Goal: Task Accomplishment & Management: Complete application form

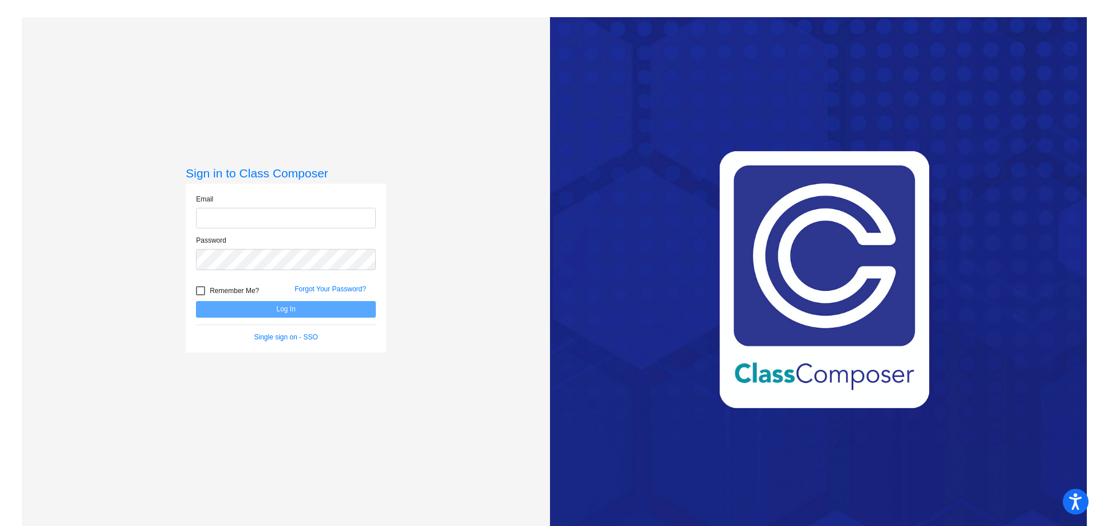
click at [231, 215] on input "email" at bounding box center [286, 218] width 180 height 21
type input "[EMAIL_ADDRESS][DOMAIN_NAME]"
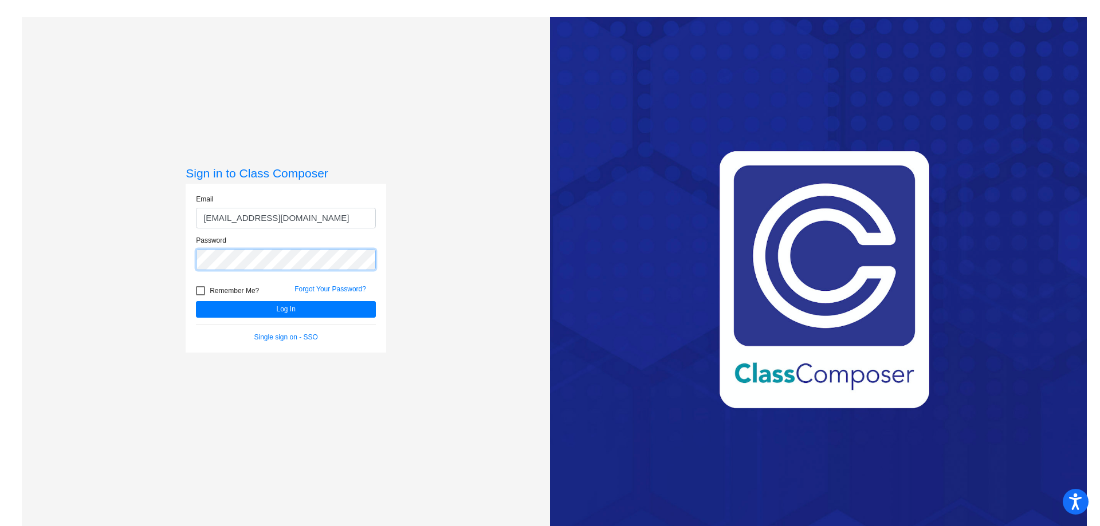
click at [196, 301] on button "Log In" at bounding box center [286, 309] width 180 height 17
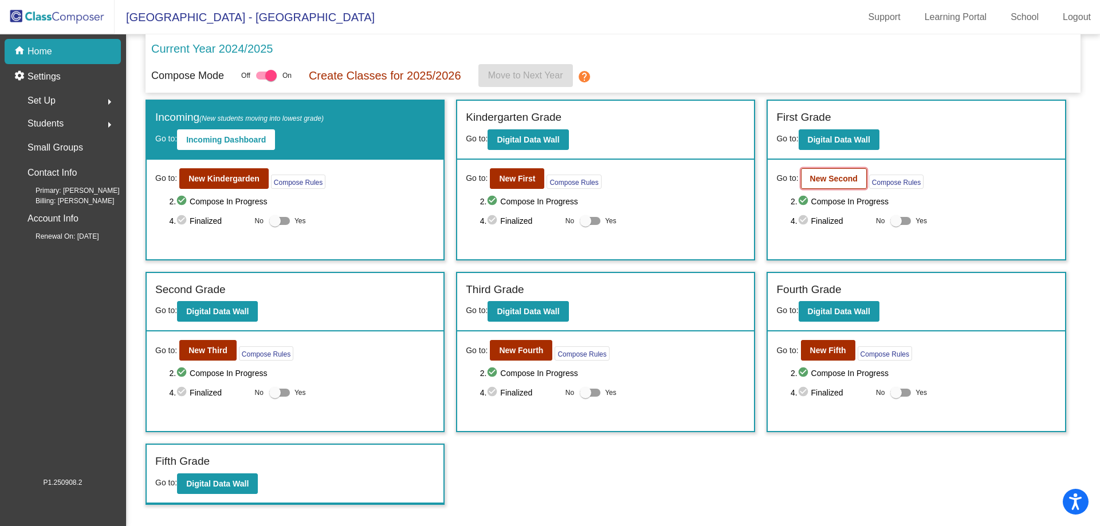
click at [829, 179] on b "New Second" at bounding box center [834, 178] width 48 height 9
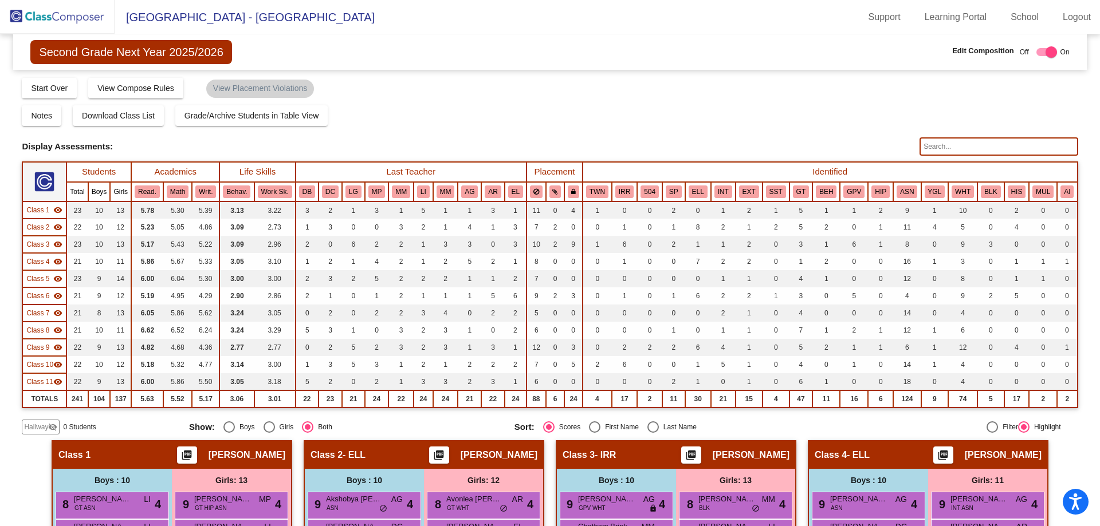
click at [31, 433] on span "Hallway" at bounding box center [36, 427] width 24 height 10
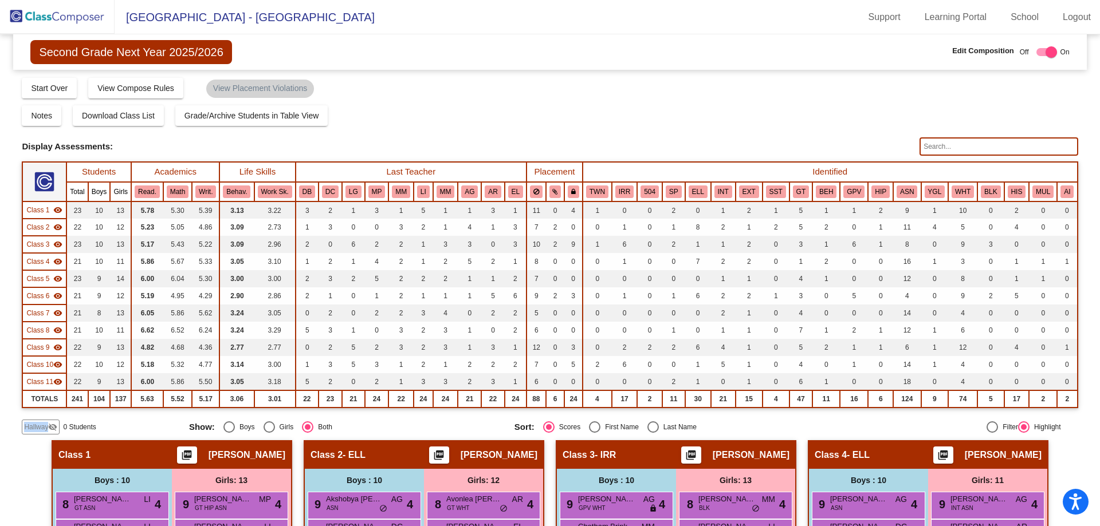
click at [31, 433] on span "Hallway" at bounding box center [36, 427] width 24 height 10
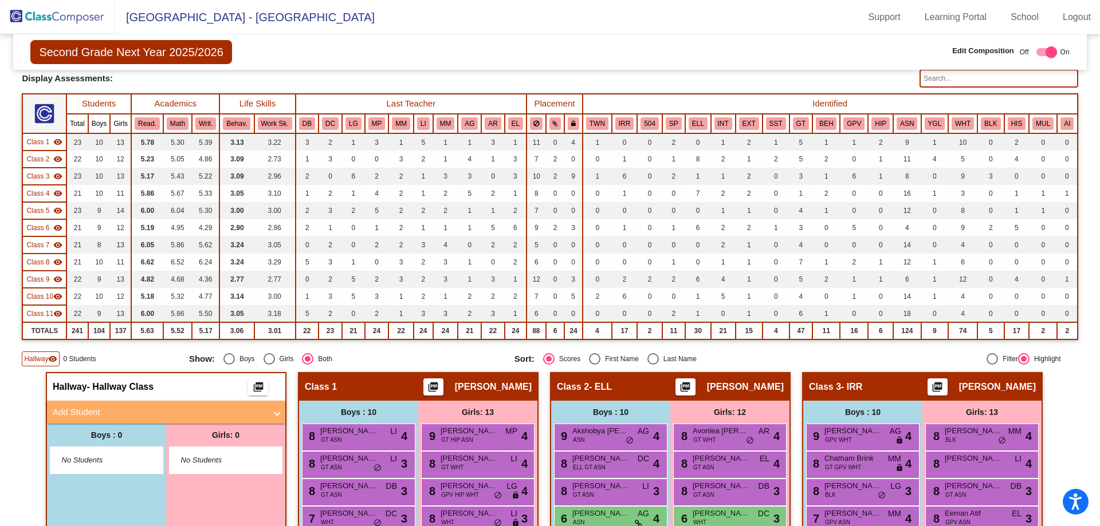
scroll to position [172, 0]
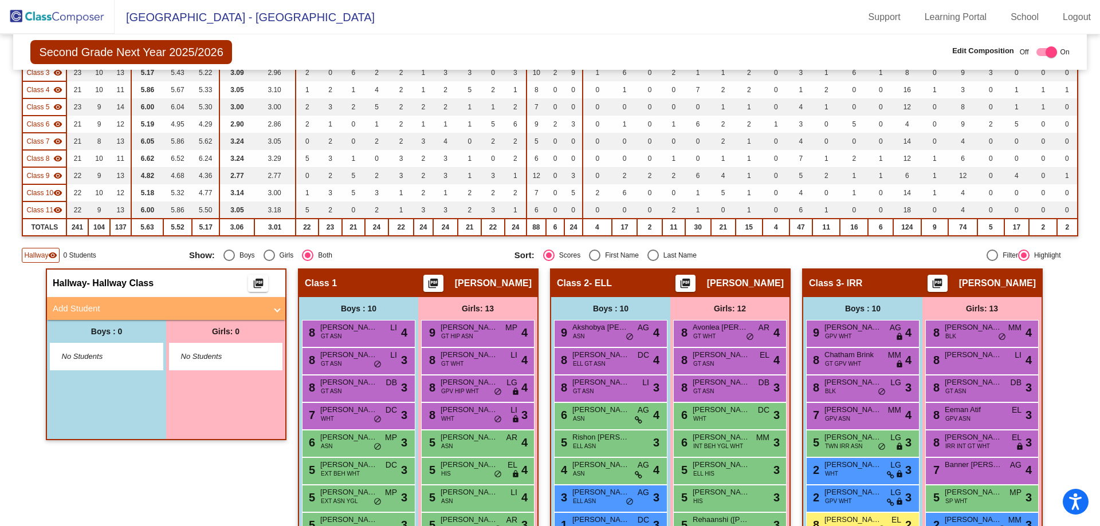
click at [72, 320] on mat-expansion-panel-header "Add Student" at bounding box center [166, 308] width 238 height 23
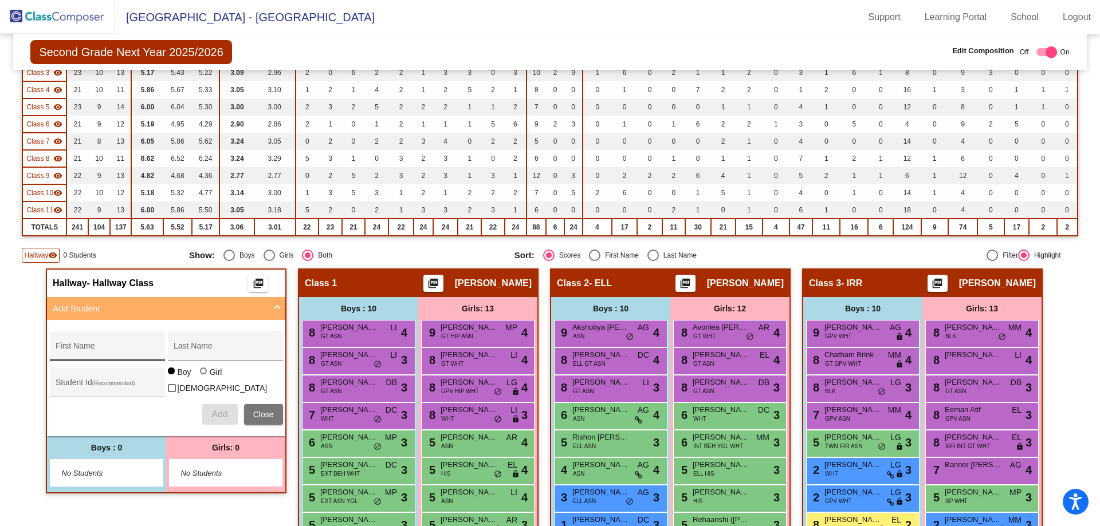
click at [84, 355] on input "First Name" at bounding box center [107, 350] width 103 height 9
type input "[PERSON_NAME]"
click at [93, 392] on input "Student Id (Recommended)" at bounding box center [107, 387] width 103 height 9
paste input "192064"
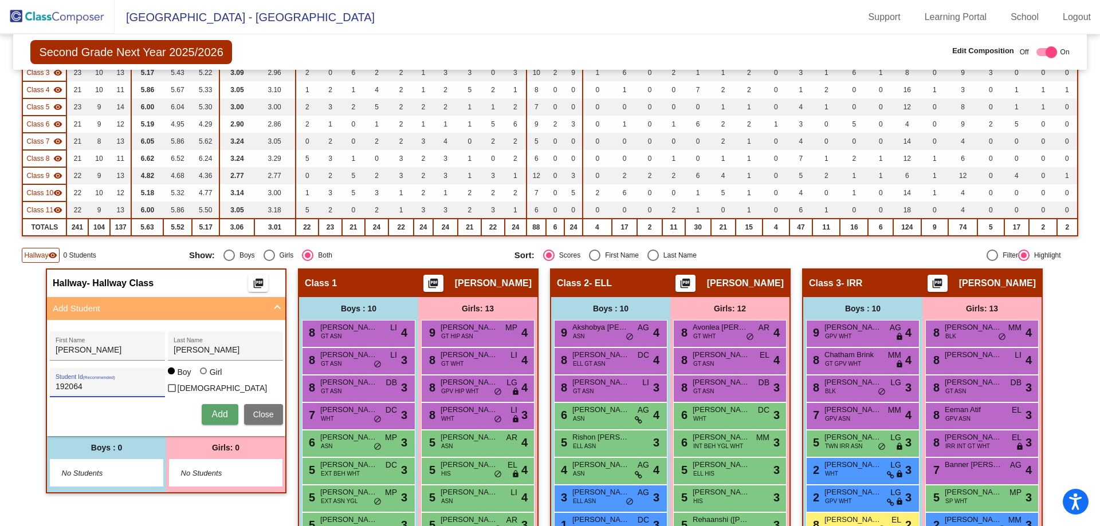
type input "192064"
click at [200, 375] on div at bounding box center [203, 371] width 7 height 7
click at [204, 378] on input "Girl" at bounding box center [204, 377] width 1 height 1
radio input "true"
click at [222, 425] on button "Add" at bounding box center [220, 414] width 37 height 21
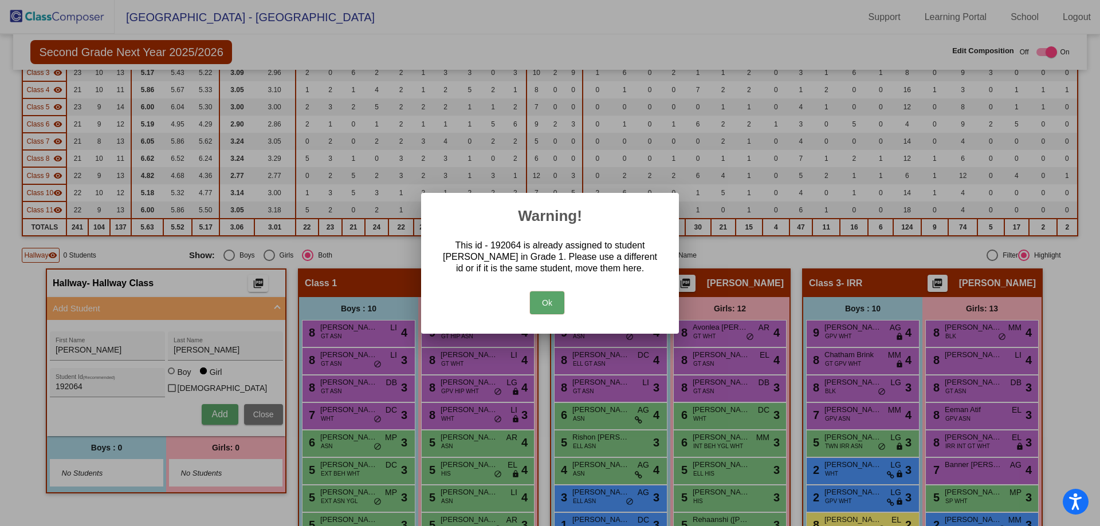
click at [544, 303] on button "Ok" at bounding box center [547, 303] width 34 height 23
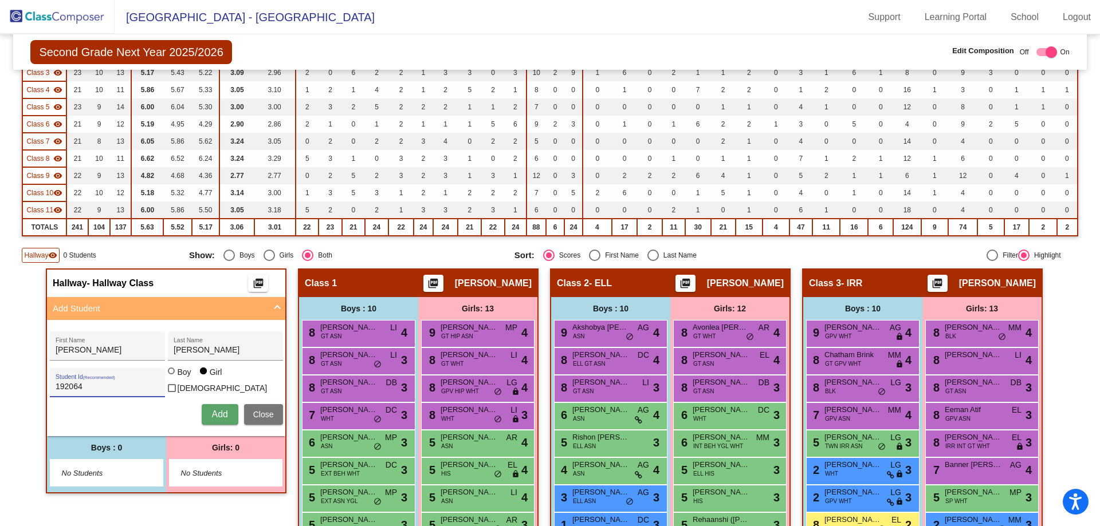
drag, startPoint x: 91, startPoint y: 402, endPoint x: 40, endPoint y: 400, distance: 51.0
paste input "20812"
type input "208124"
click at [226, 425] on button "Add" at bounding box center [220, 414] width 37 height 21
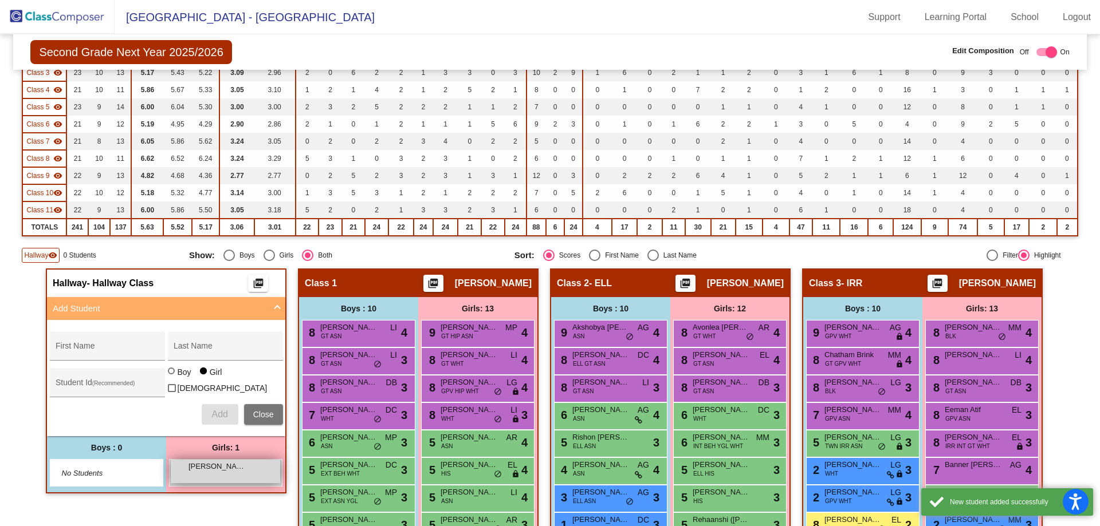
click at [207, 473] on span "[PERSON_NAME]" at bounding box center [216, 466] width 57 height 11
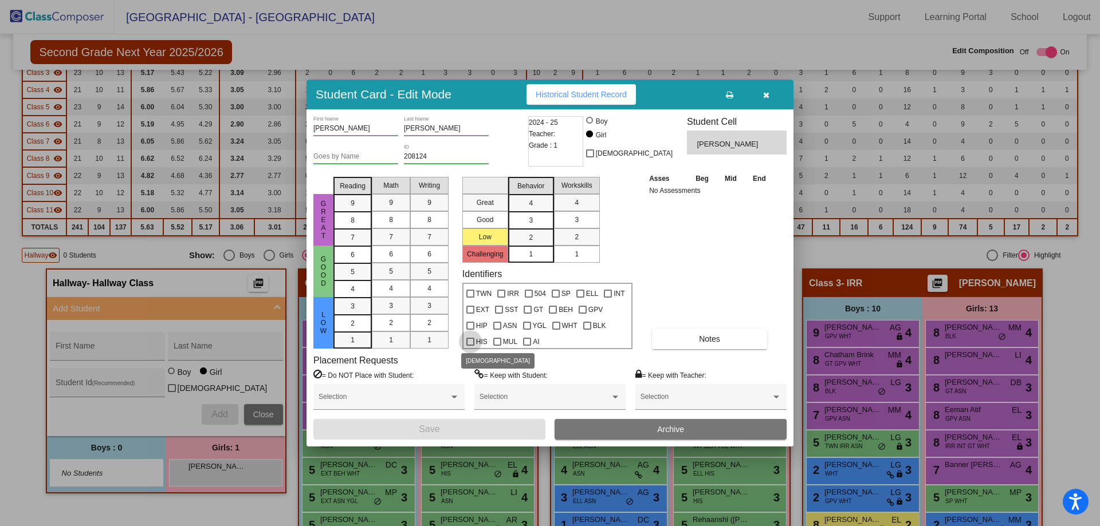
click at [469, 340] on div at bounding box center [470, 342] width 8 height 8
click at [470, 346] on input "HIS" at bounding box center [470, 346] width 1 height 1
checkbox input "true"
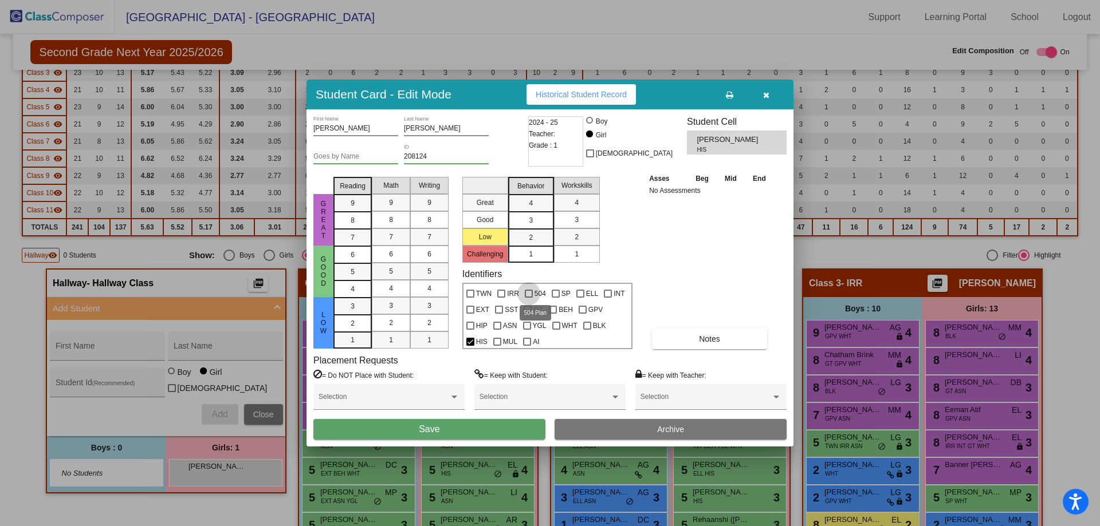
click at [529, 296] on div at bounding box center [529, 294] width 8 height 8
click at [529, 298] on input "504" at bounding box center [528, 298] width 1 height 1
checkbox input "true"
click at [502, 292] on div at bounding box center [501, 294] width 8 height 8
click at [501, 298] on input "IRR" at bounding box center [501, 298] width 1 height 1
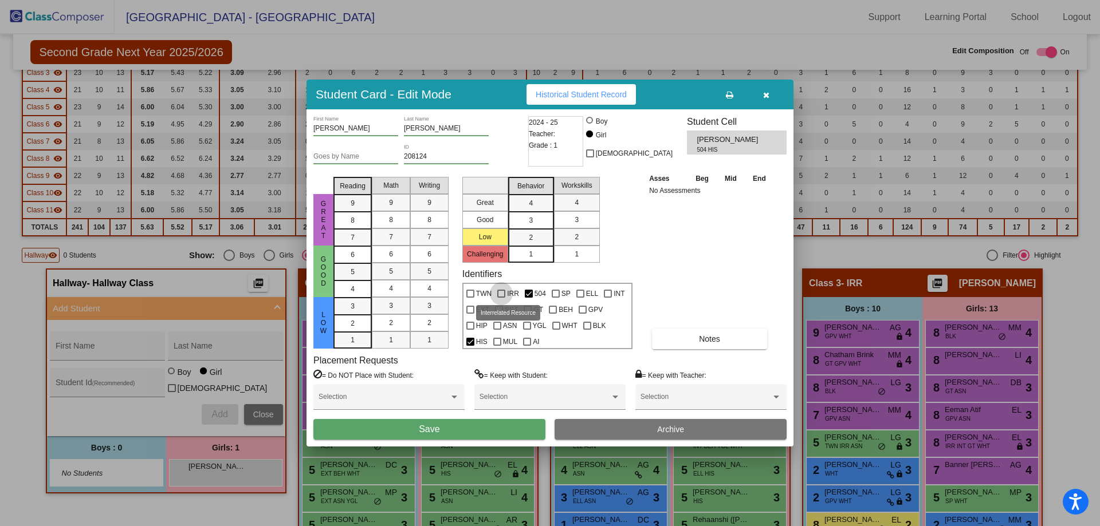
checkbox input "true"
click at [479, 426] on button "Save" at bounding box center [429, 429] width 232 height 21
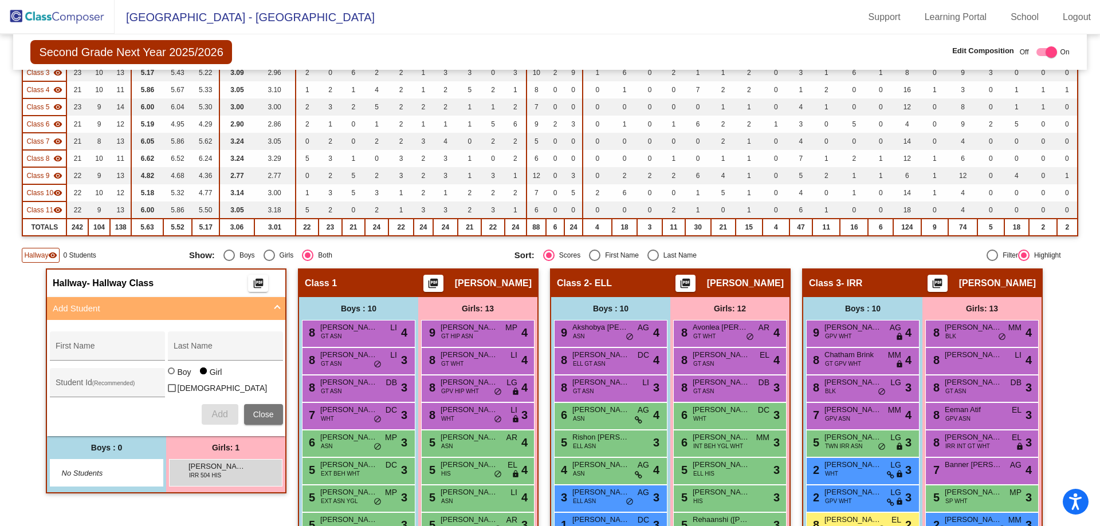
click at [24, 13] on img at bounding box center [57, 17] width 115 height 34
